Goal: Information Seeking & Learning: Check status

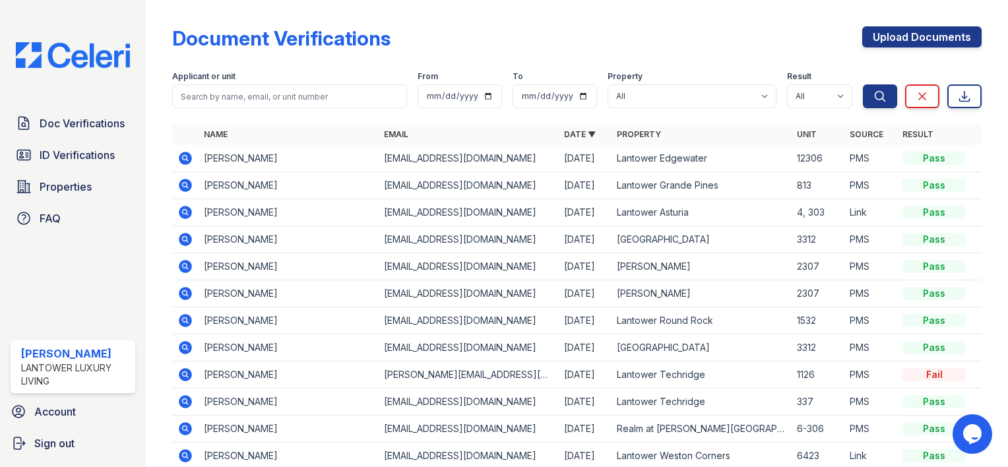
drag, startPoint x: 66, startPoint y: 158, endPoint x: 219, endPoint y: 121, distance: 157.2
click at [66, 158] on span "ID Verifications" at bounding box center [77, 155] width 75 height 16
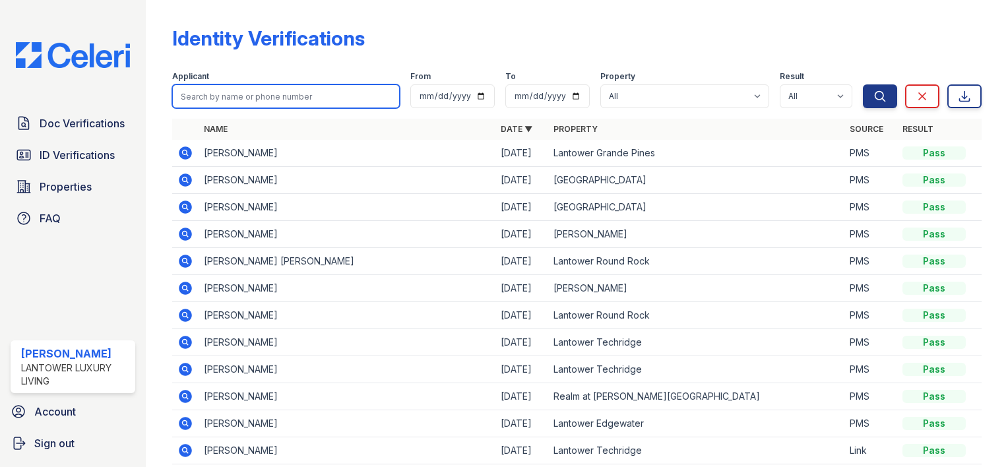
click at [221, 100] on input "search" at bounding box center [286, 96] width 228 height 24
type input "nyja"
click at [863, 84] on button "Search" at bounding box center [880, 96] width 34 height 24
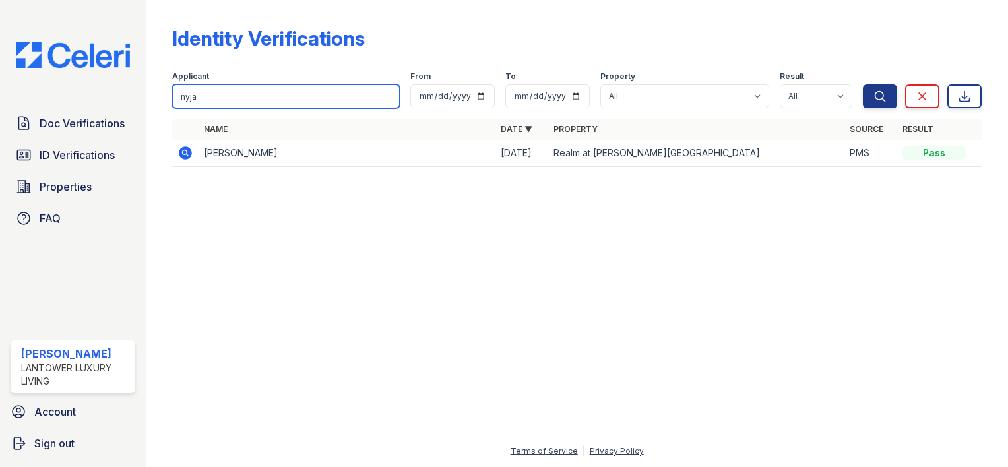
drag, startPoint x: 211, startPoint y: 92, endPoint x: 164, endPoint y: 96, distance: 46.9
click at [167, 92] on div "Identity Verifications Filter Applicant [GEOGRAPHIC_DATA] From To Property All …" at bounding box center [577, 100] width 820 height 201
type input "bryce"
click at [863, 84] on button "Search" at bounding box center [880, 96] width 34 height 24
